Goal: Transaction & Acquisition: Purchase product/service

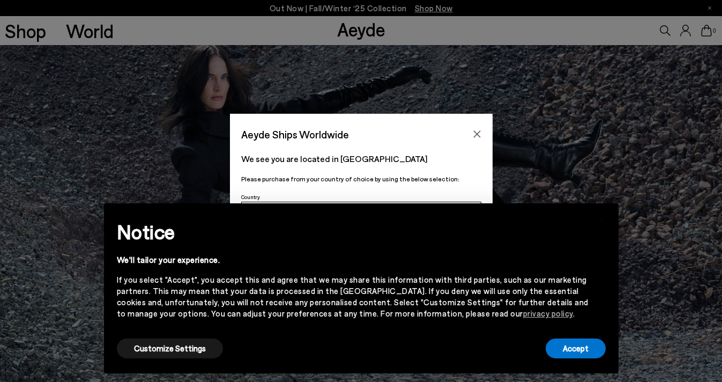
scroll to position [497, 0]
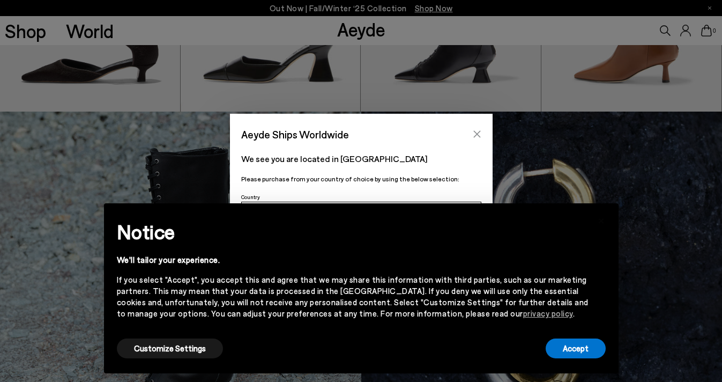
click at [478, 132] on icon "Close" at bounding box center [476, 134] width 7 height 7
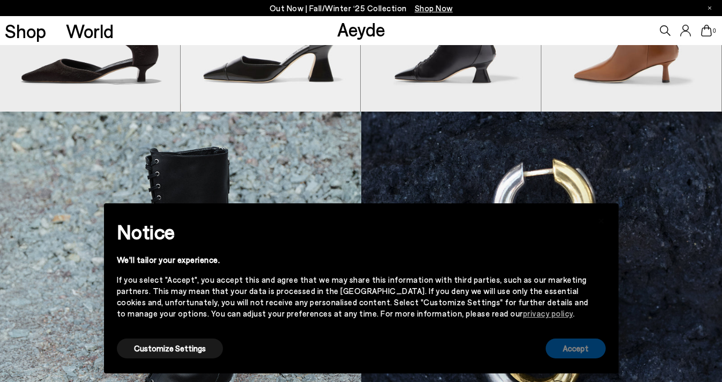
click at [582, 348] on button "Accept" at bounding box center [576, 348] width 60 height 20
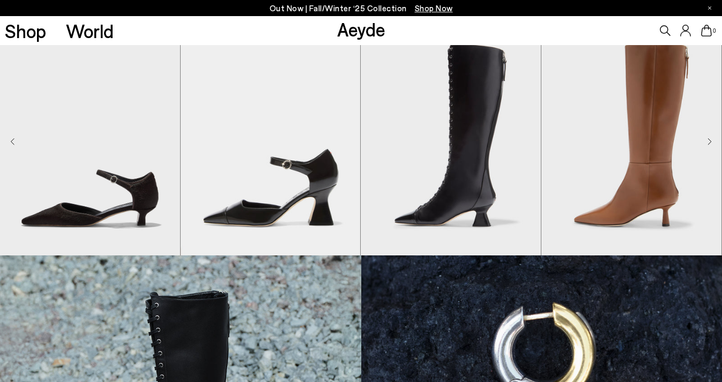
scroll to position [355, 0]
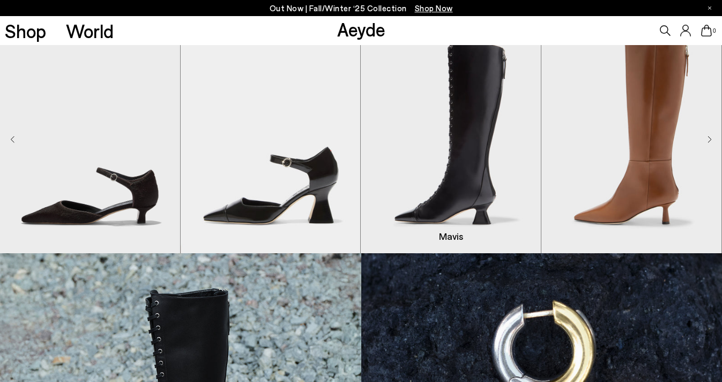
click at [465, 181] on img "3 / 8" at bounding box center [451, 140] width 180 height 226
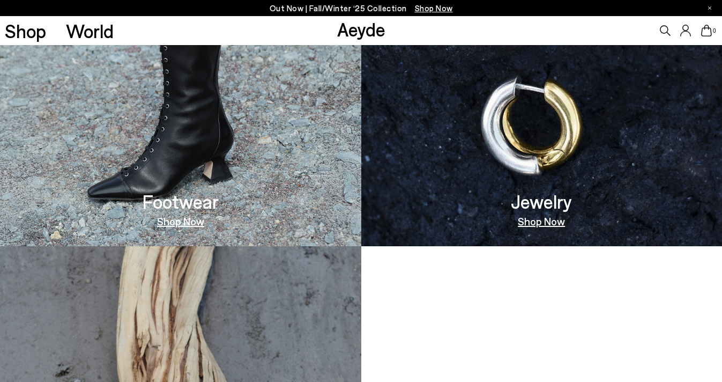
scroll to position [786, 0]
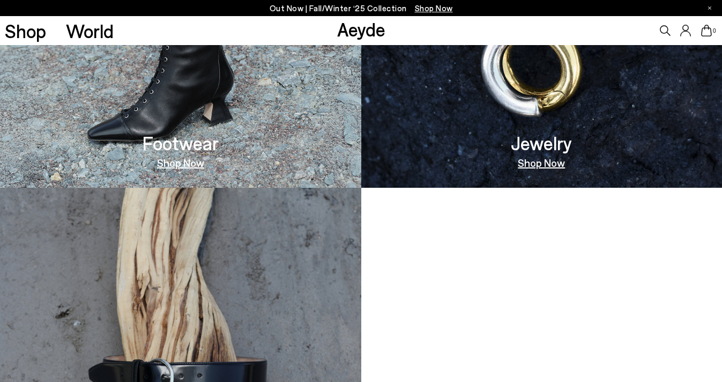
click at [170, 164] on link "Shop Now" at bounding box center [180, 162] width 47 height 11
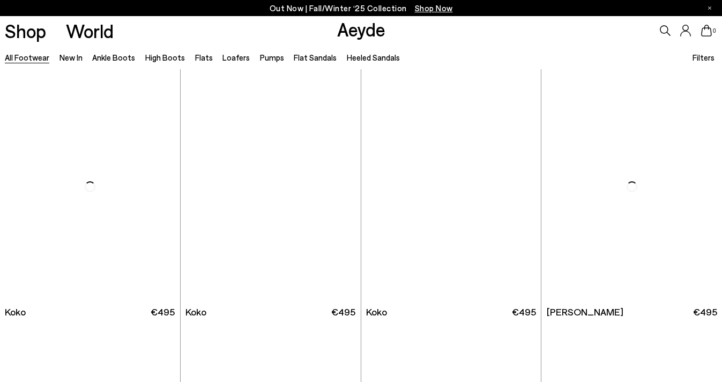
scroll to position [1281, 0]
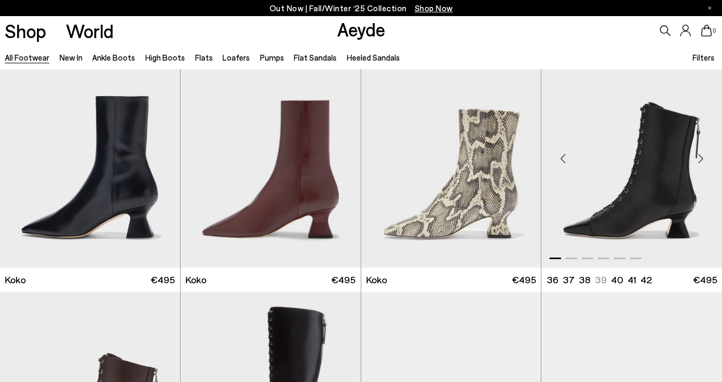
click at [701, 155] on div "Next slide" at bounding box center [701, 159] width 32 height 32
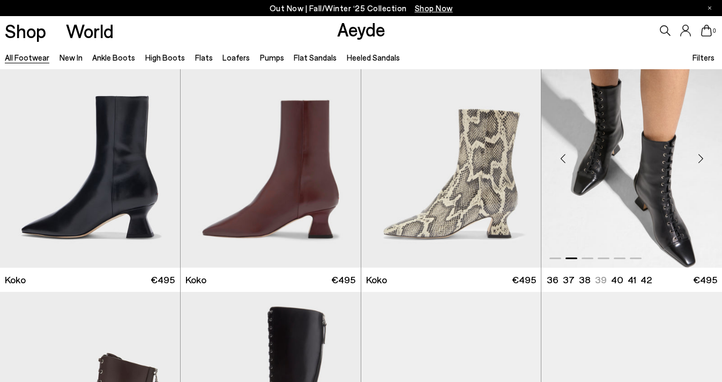
click at [701, 155] on div "Next slide" at bounding box center [701, 159] width 32 height 32
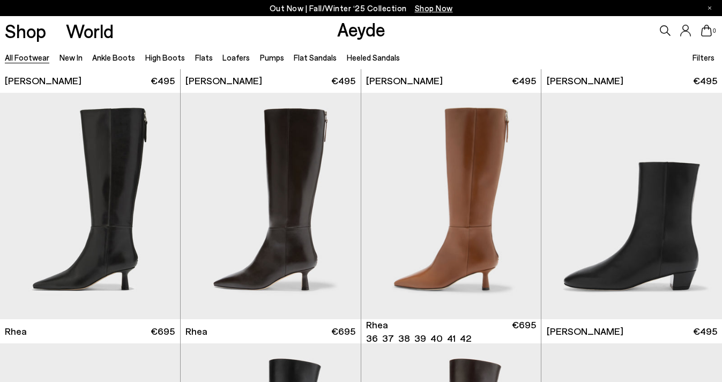
scroll to position [1982, 0]
